Goal: Information Seeking & Learning: Learn about a topic

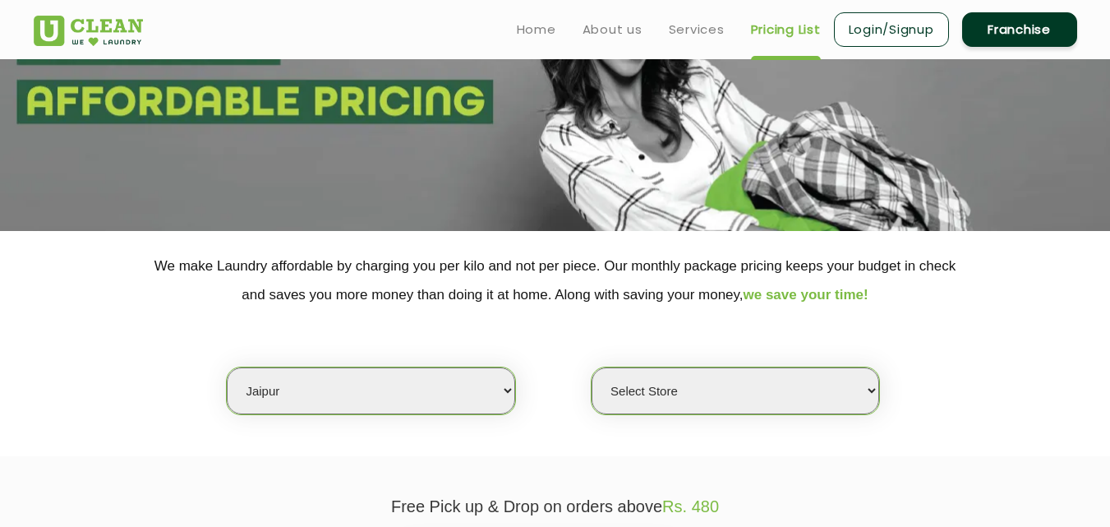
scroll to position [148, 0]
click at [240, 404] on select "Select city [GEOGRAPHIC_DATA] [GEOGRAPHIC_DATA] [GEOGRAPHIC_DATA] [GEOGRAPHIC_D…" at bounding box center [371, 391] width 288 height 47
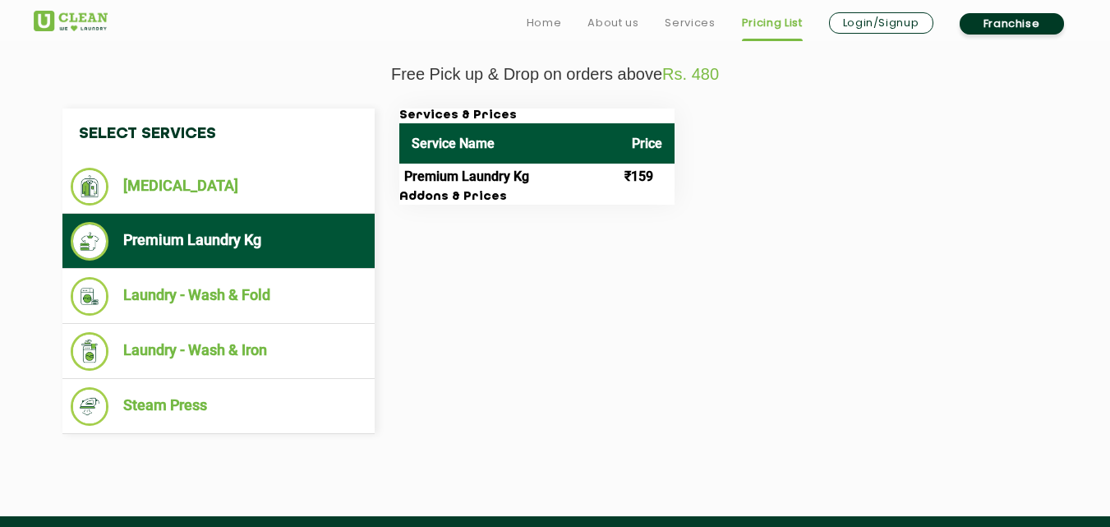
scroll to position [586, 0]
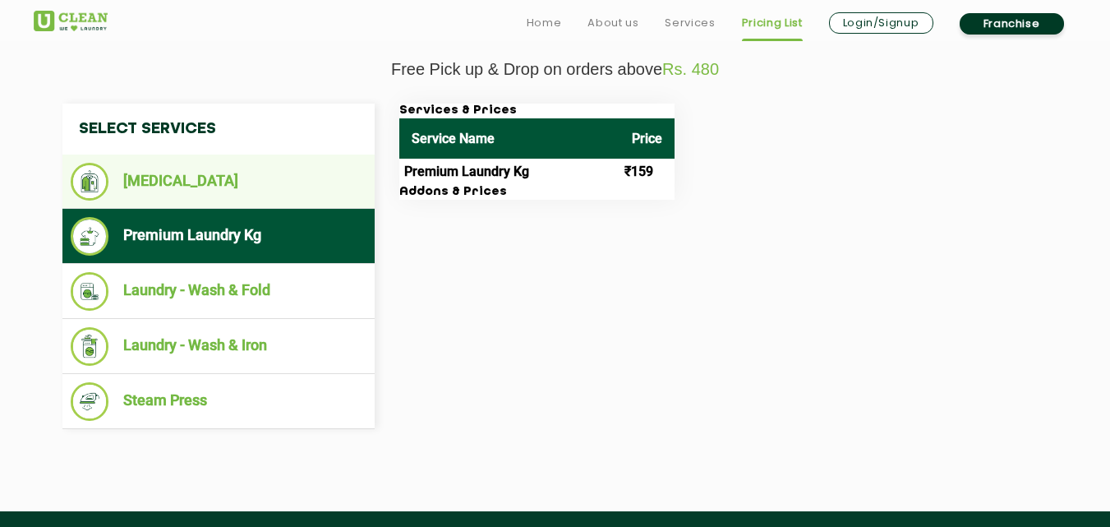
click at [182, 197] on li "[MEDICAL_DATA]" at bounding box center [219, 182] width 296 height 38
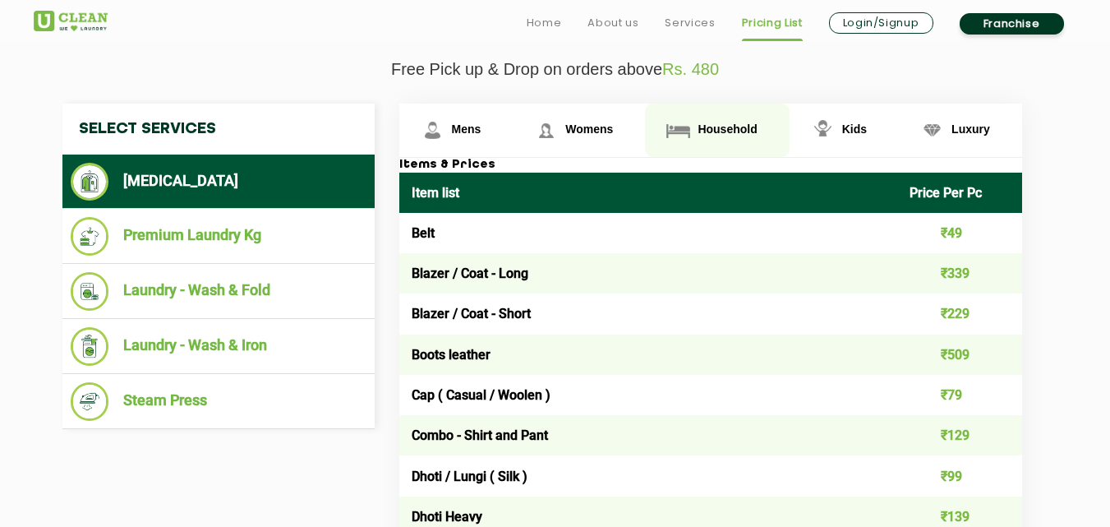
click at [725, 137] on link "Household" at bounding box center [717, 130] width 144 height 53
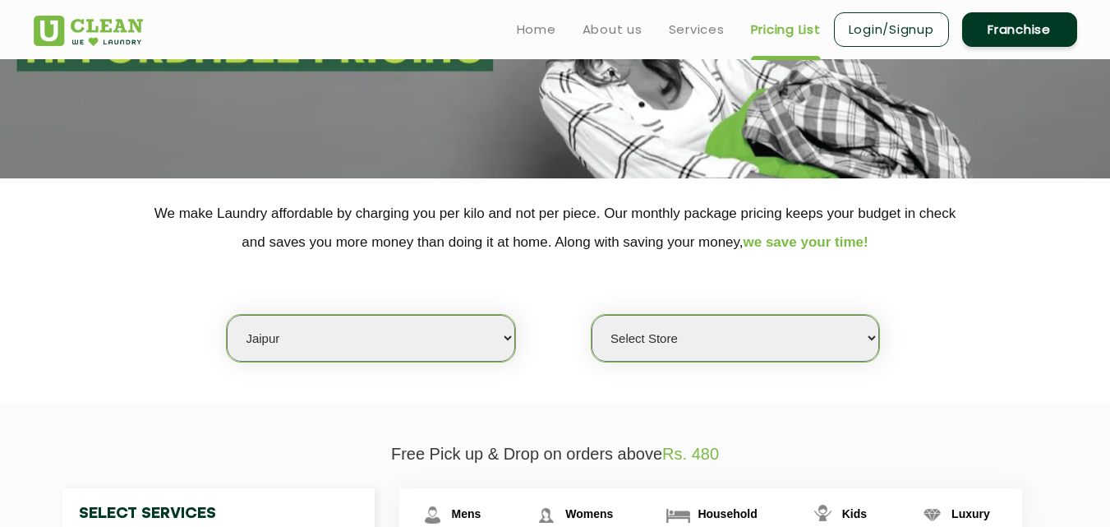
scroll to position [197, 0]
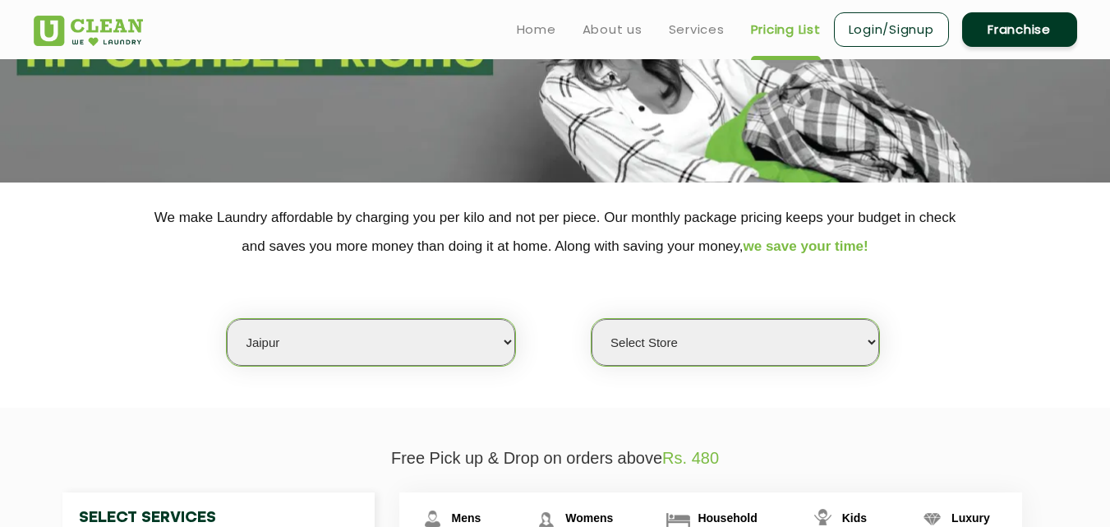
click at [313, 353] on select "Select city [GEOGRAPHIC_DATA] [GEOGRAPHIC_DATA] [GEOGRAPHIC_DATA] [GEOGRAPHIC_D…" at bounding box center [371, 342] width 288 height 47
select select "47"
click at [227, 319] on select "Select city [GEOGRAPHIC_DATA] [GEOGRAPHIC_DATA] [GEOGRAPHIC_DATA] [GEOGRAPHIC_D…" at bounding box center [371, 342] width 288 height 47
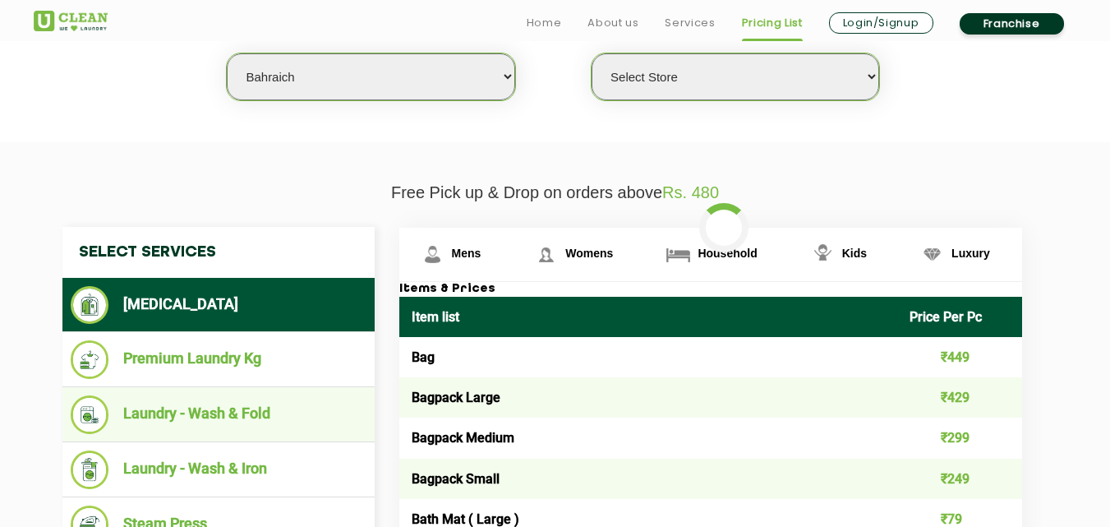
scroll to position [466, 0]
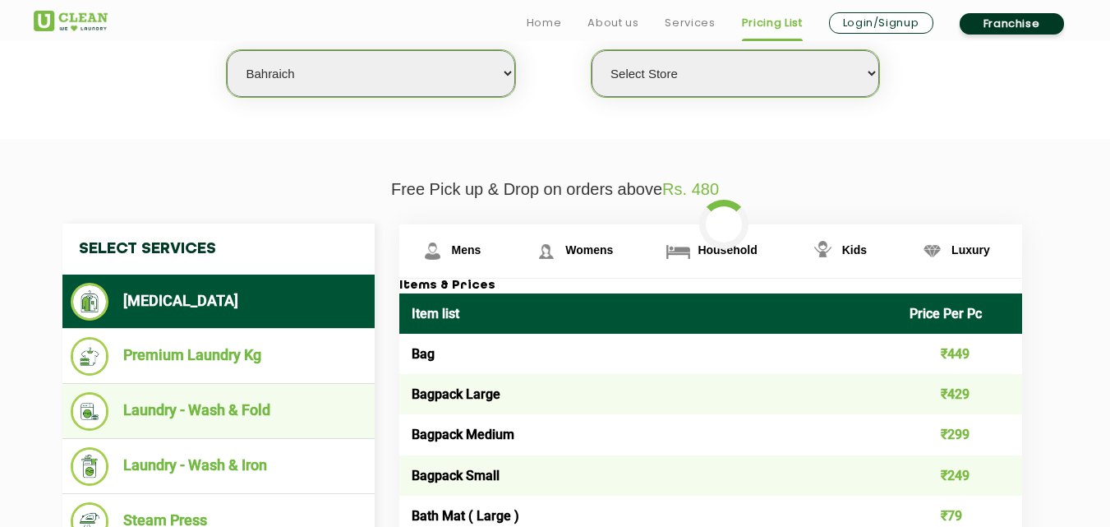
click at [238, 414] on li "Laundry - Wash & Fold" at bounding box center [219, 411] width 296 height 39
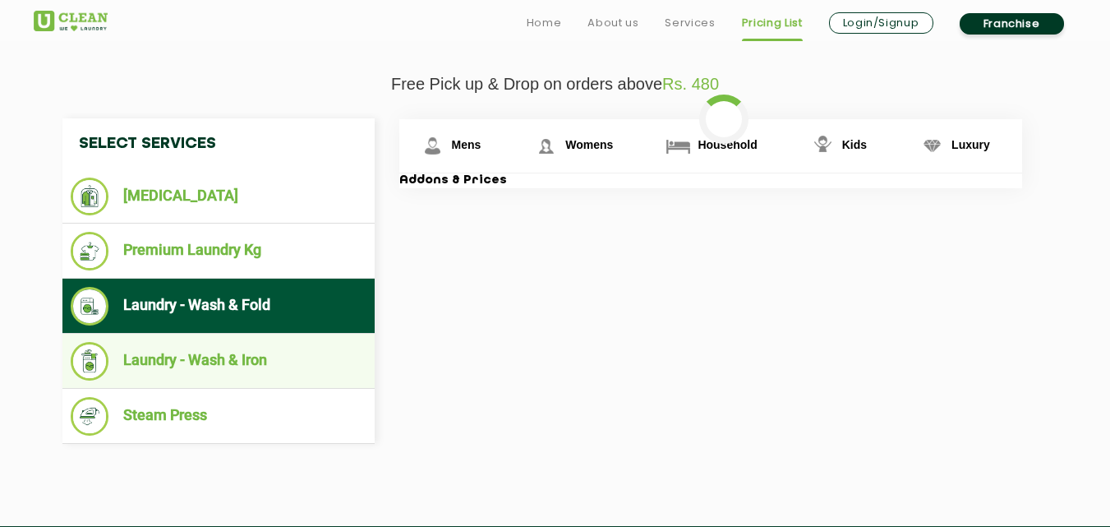
scroll to position [592, 0]
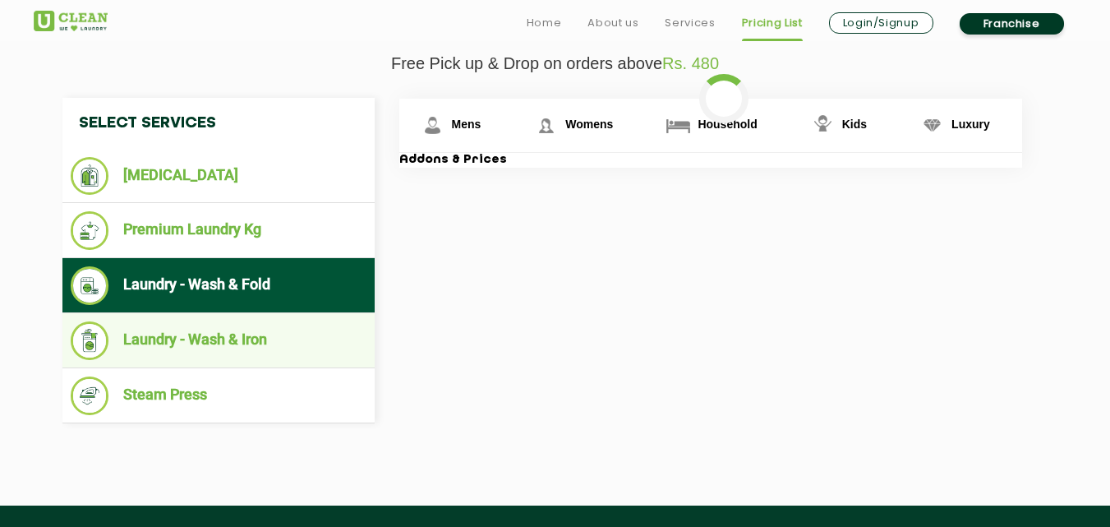
click at [215, 350] on li "Laundry - Wash & Iron" at bounding box center [219, 340] width 296 height 39
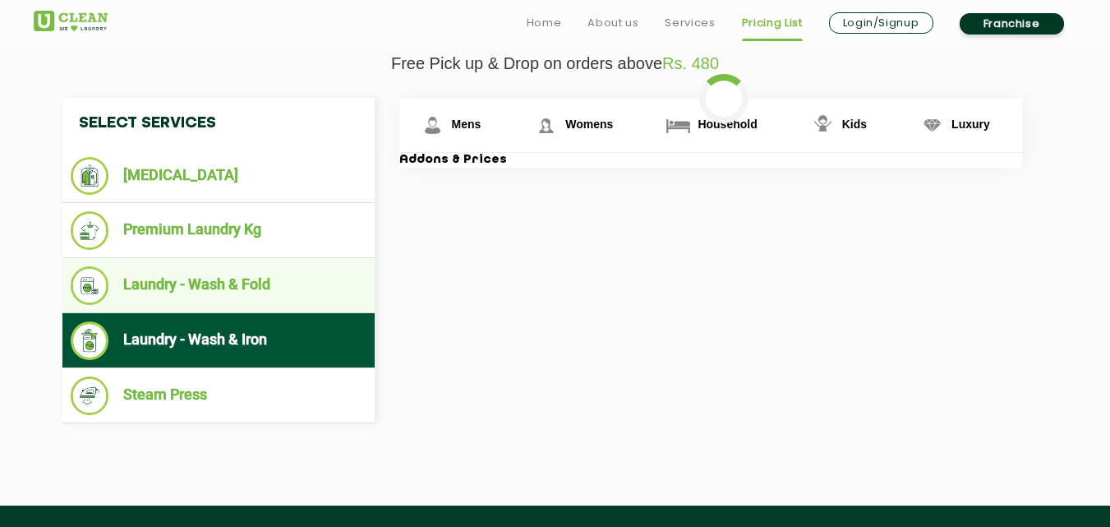
click at [213, 281] on li "Laundry - Wash & Fold" at bounding box center [219, 285] width 296 height 39
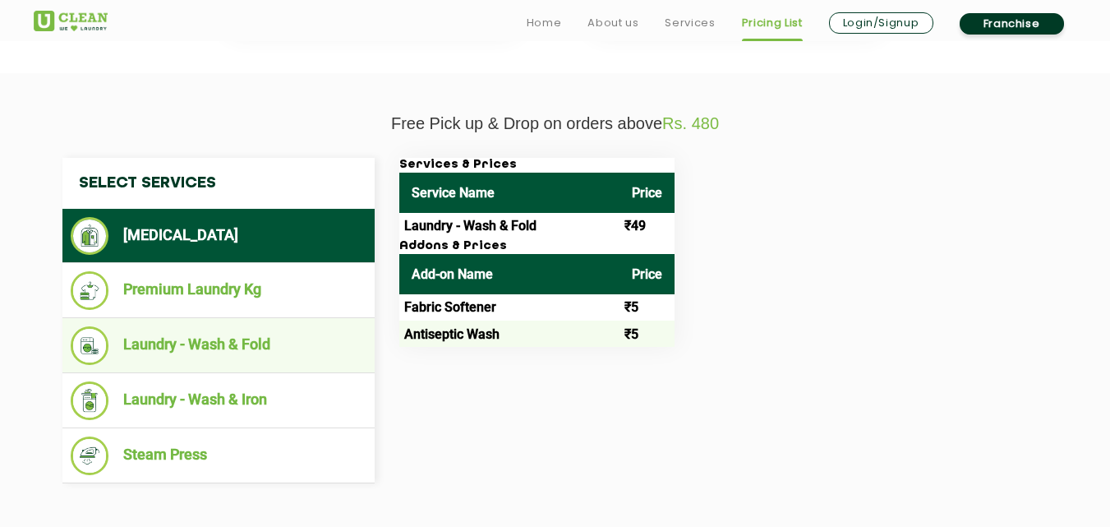
scroll to position [548, 0]
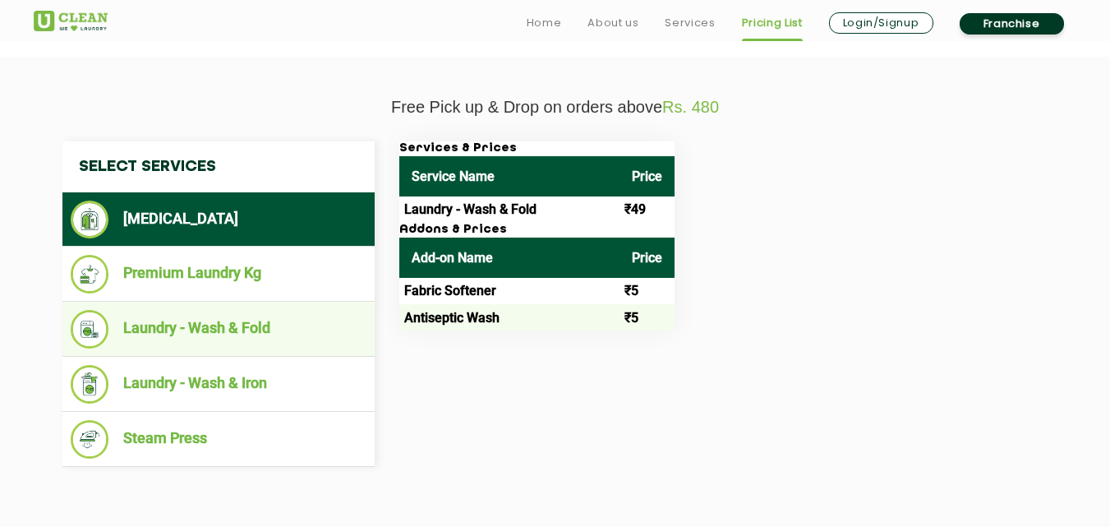
select select "0"
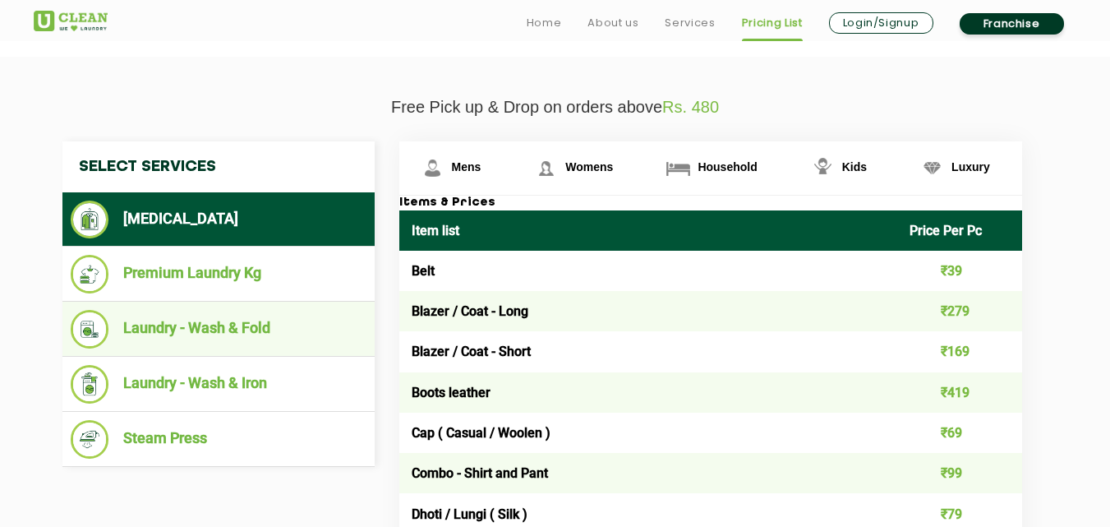
click at [224, 340] on li "Laundry - Wash & Fold" at bounding box center [219, 329] width 296 height 39
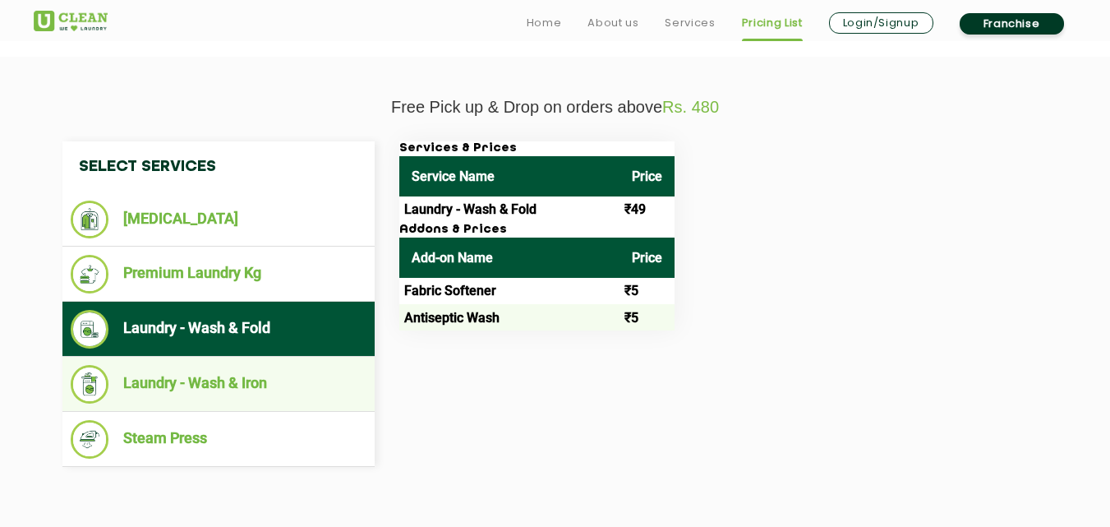
click at [211, 380] on li "Laundry - Wash & Iron" at bounding box center [219, 384] width 296 height 39
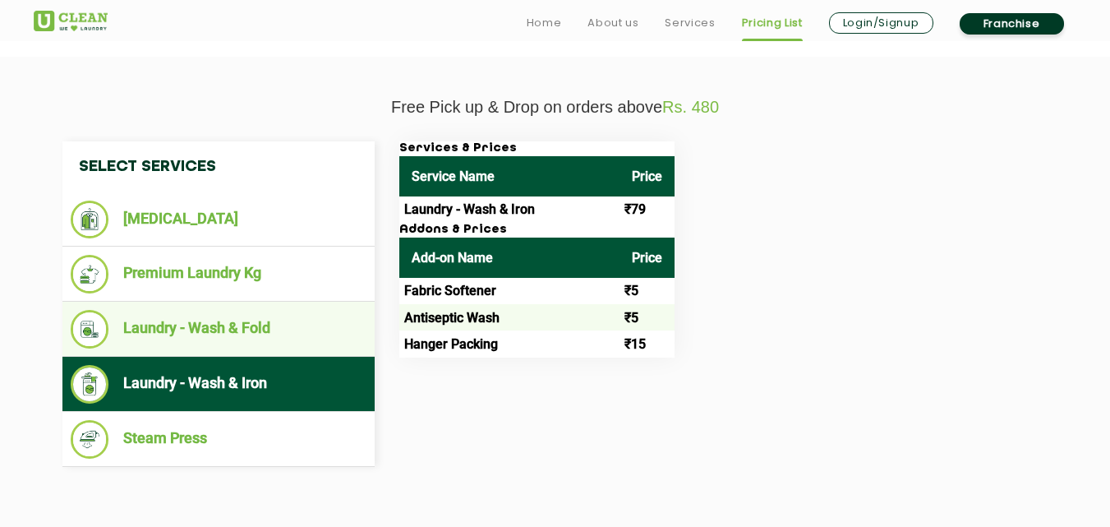
click at [229, 330] on li "Laundry - Wash & Fold" at bounding box center [219, 329] width 296 height 39
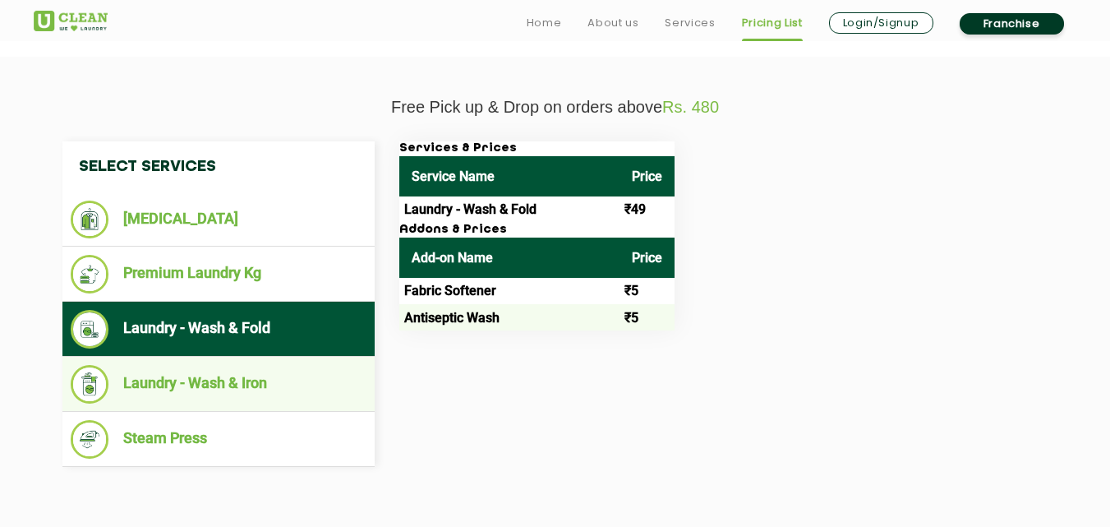
click at [229, 383] on li "Laundry - Wash & Iron" at bounding box center [219, 384] width 296 height 39
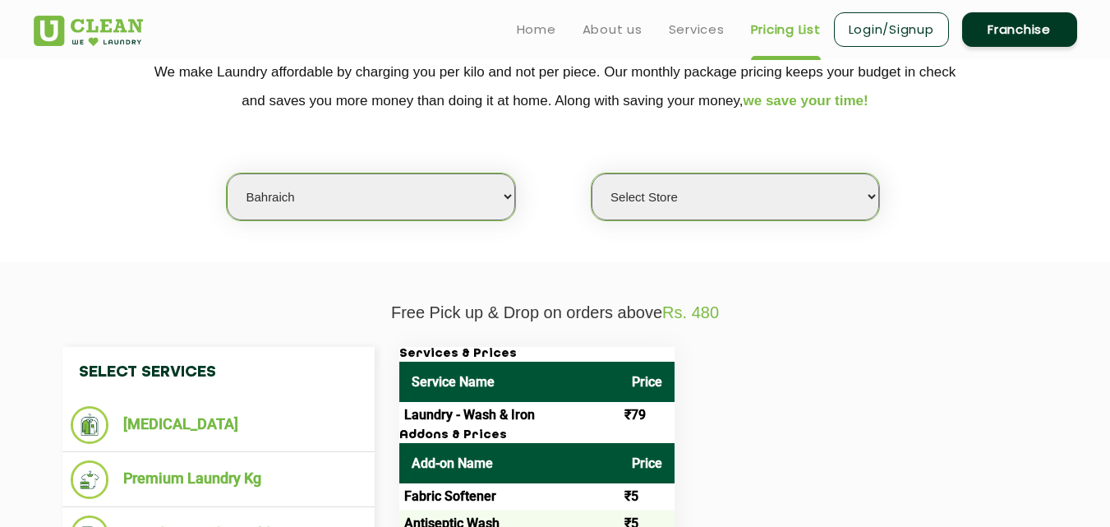
scroll to position [247, 0]
